Goal: Navigation & Orientation: Find specific page/section

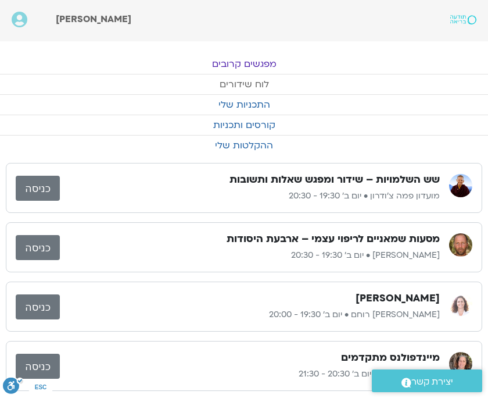
click at [246, 84] on link "לוח שידורים" at bounding box center [244, 84] width 488 height 20
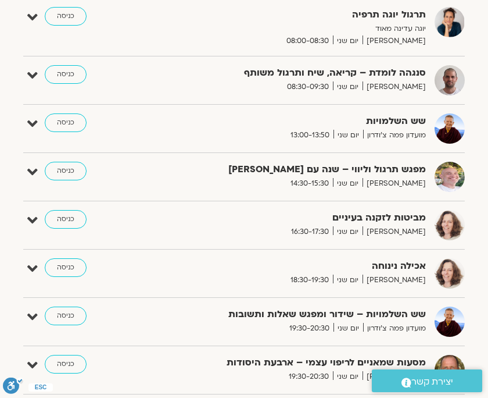
scroll to position [360, 0]
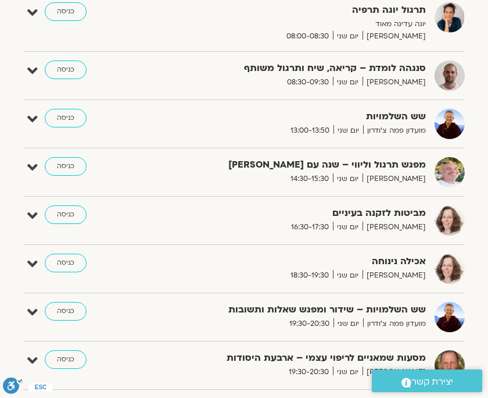
click at [60, 259] on link "כניסה" at bounding box center [66, 262] width 42 height 19
